Goal: Information Seeking & Learning: Check status

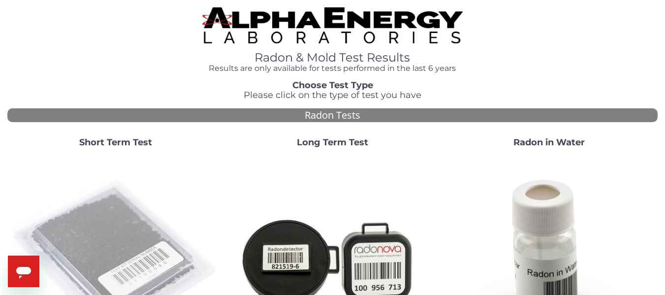
click at [108, 214] on img at bounding box center [115, 259] width 209 height 209
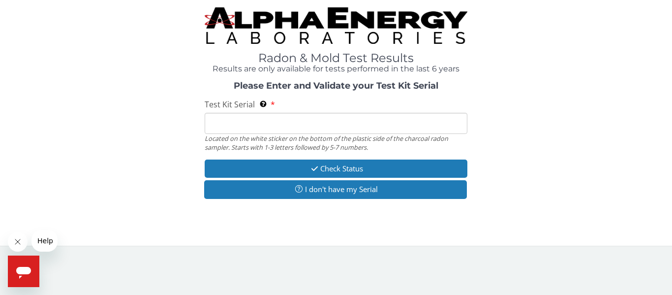
click at [352, 113] on input "Test Kit Serial Located on the white sticker on the bottom of the plastic side …" at bounding box center [336, 123] width 263 height 21
type input "aa487420"
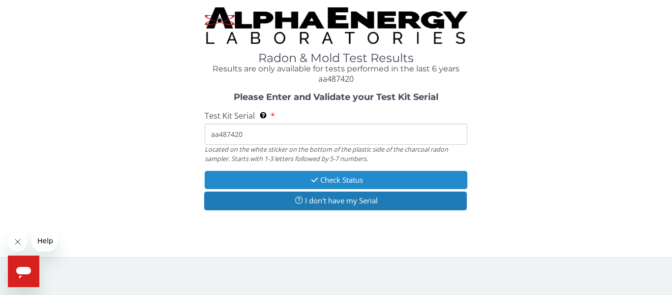
click at [279, 182] on button "Check Status" at bounding box center [336, 180] width 263 height 18
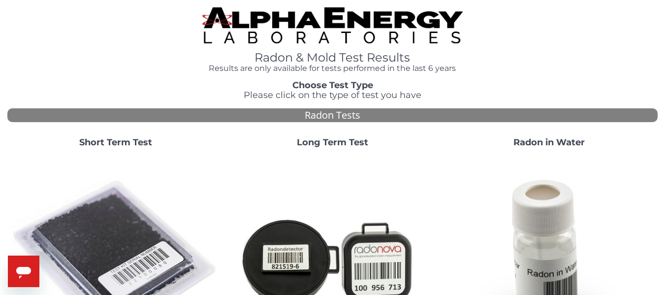
click at [110, 208] on img at bounding box center [115, 259] width 209 height 209
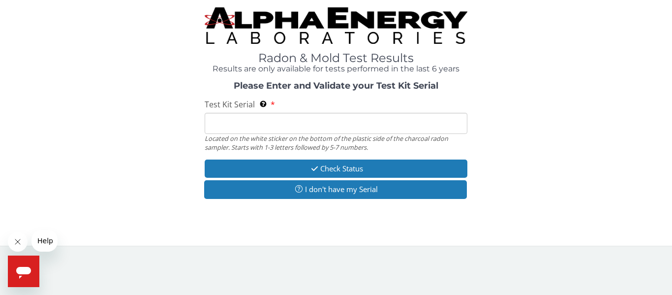
click at [278, 120] on input "Test Kit Serial Located on the white sticker on the bottom of the plastic side …" at bounding box center [336, 123] width 263 height 21
type input "aa487432"
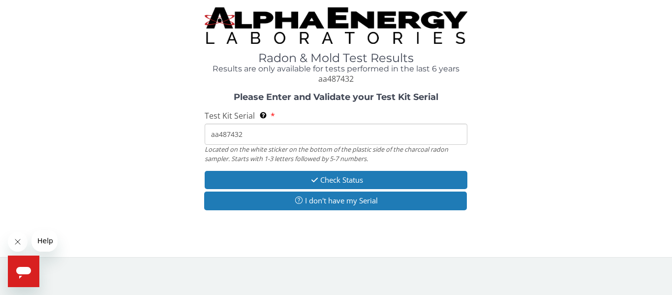
click at [299, 167] on div "Please Enter and Validate your Test Kit Serial Test Kit Serial Located on the w…" at bounding box center [335, 152] width 657 height 120
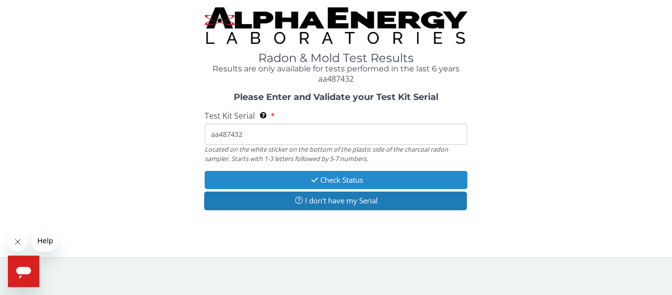
click at [298, 171] on button "Check Status" at bounding box center [336, 180] width 263 height 18
